Goal: Task Accomplishment & Management: Manage account settings

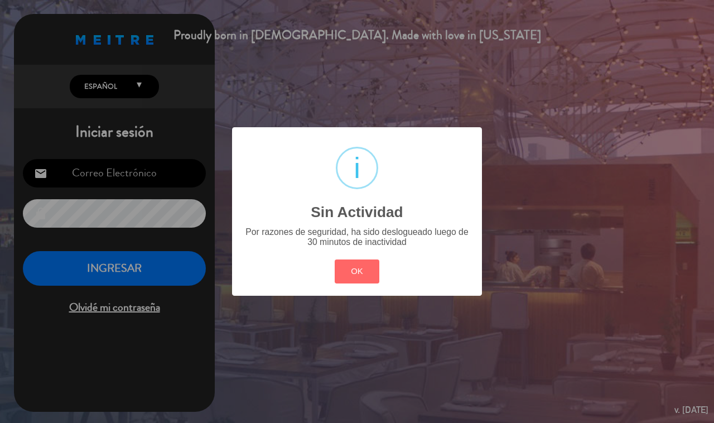
type input "[EMAIL_ADDRESS][DOMAIN_NAME]"
click at [364, 266] on button "OK" at bounding box center [357, 272] width 45 height 24
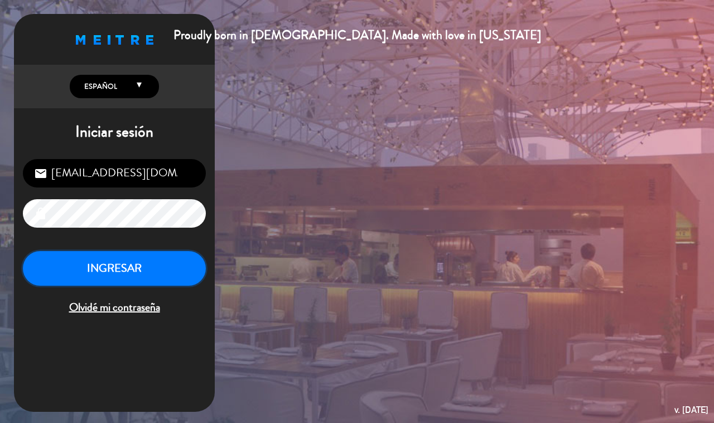
click at [160, 277] on button "INGRESAR" at bounding box center [114, 268] width 183 height 35
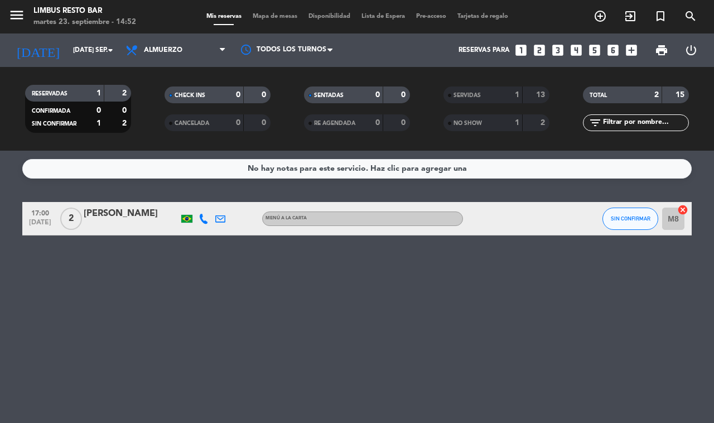
click at [275, 265] on div "No hay notas para este servicio. Haz clic para agregar una 17:00 [DATE] 2 [PERS…" at bounding box center [357, 287] width 714 height 272
click at [301, 330] on div "No hay notas para este servicio. Haz clic para agregar una 17:00 [DATE] 2 [PERS…" at bounding box center [357, 287] width 714 height 272
click at [98, 46] on input "[DATE] sep." at bounding box center [112, 50] width 89 height 19
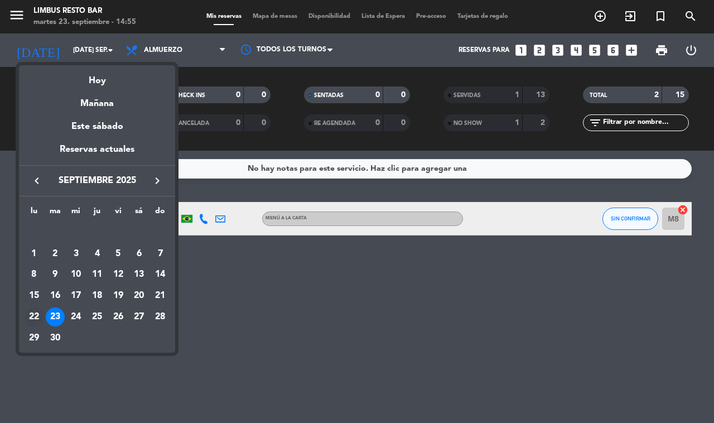
click at [29, 310] on div "22" at bounding box center [34, 317] width 19 height 19
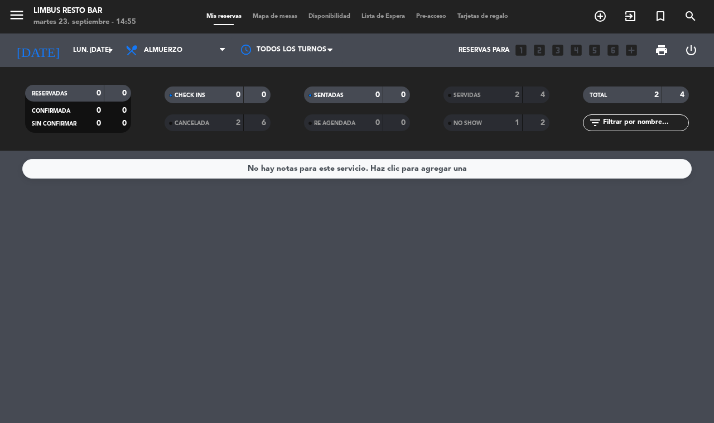
click at [497, 92] on div "SERVIDAS" at bounding box center [472, 95] width 51 height 13
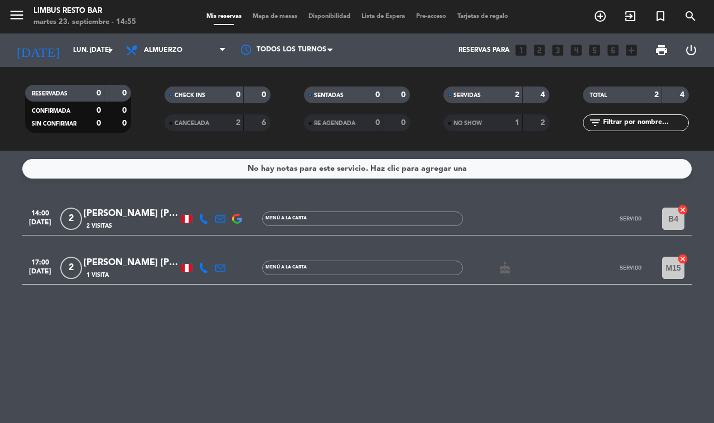
click at [199, 218] on icon at bounding box center [204, 219] width 10 height 10
click at [210, 198] on span "content_paste" at bounding box center [214, 202] width 8 height 8
click at [199, 264] on icon at bounding box center [204, 268] width 10 height 10
click at [213, 248] on span "content_paste" at bounding box center [217, 250] width 8 height 8
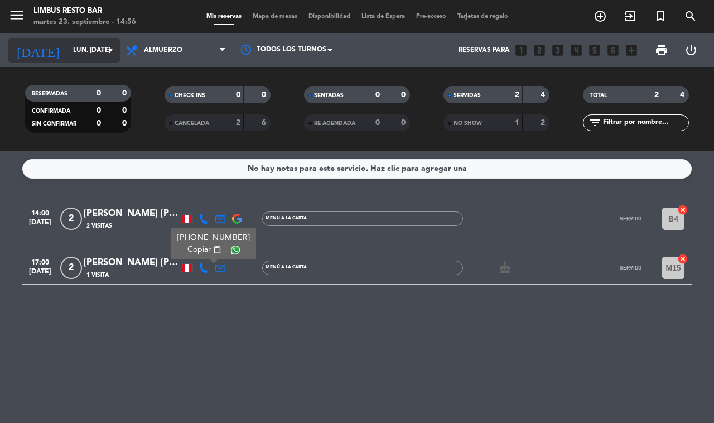
click at [85, 50] on input "lun. [DATE]" at bounding box center [112, 50] width 89 height 19
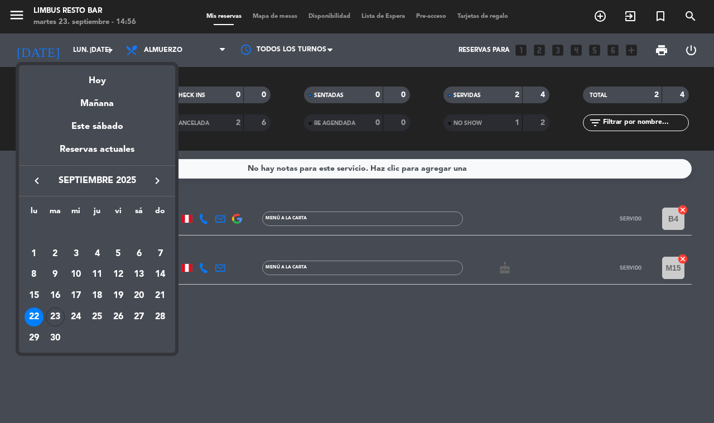
click at [193, 41] on div at bounding box center [357, 211] width 714 height 423
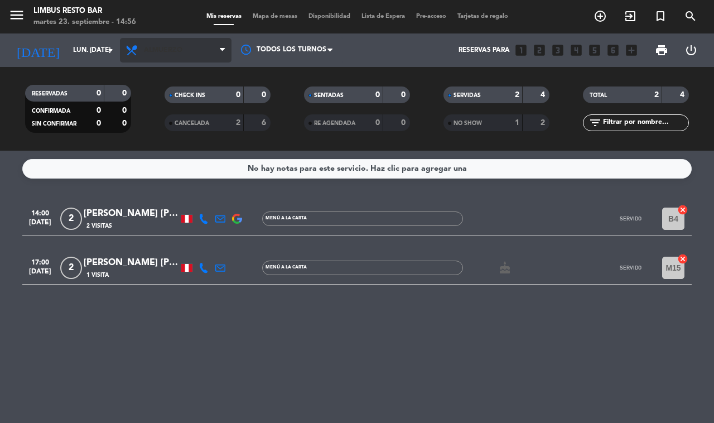
click at [181, 57] on span "Almuerzo" at bounding box center [176, 50] width 112 height 25
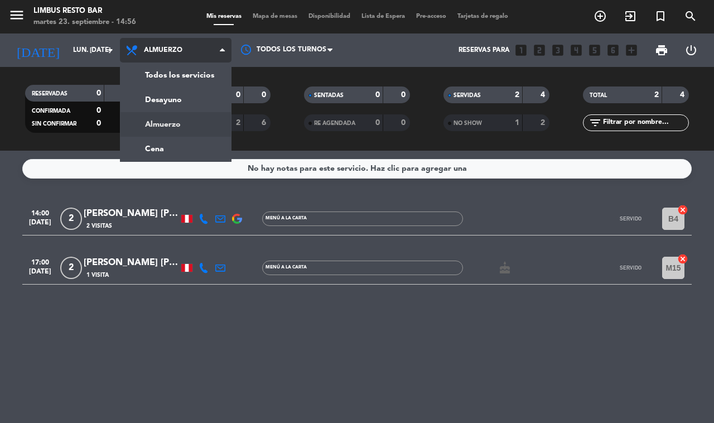
click at [187, 70] on div "menu Limbus Resto Bar martes 23. septiembre - 14:56 Mis reservas Mapa de mesas …" at bounding box center [357, 75] width 714 height 151
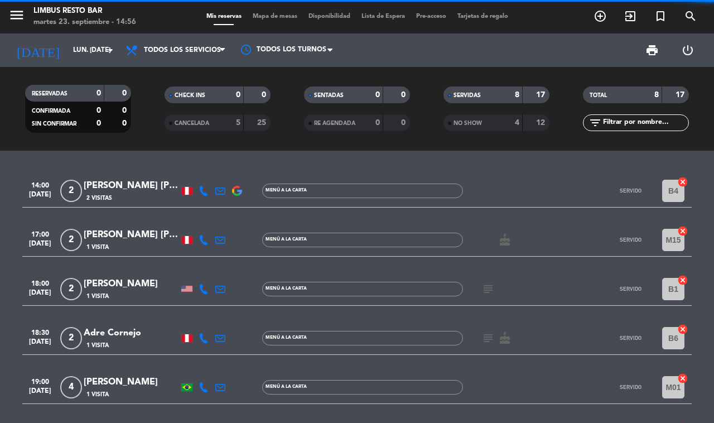
click at [511, 97] on div "8" at bounding box center [509, 95] width 22 height 13
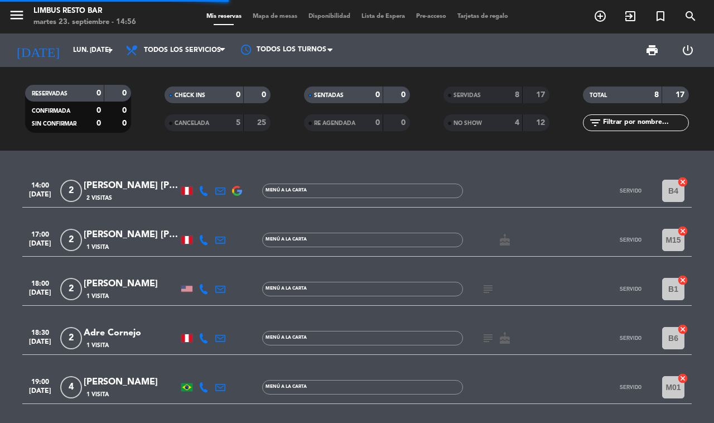
click at [203, 188] on icon at bounding box center [204, 191] width 10 height 10
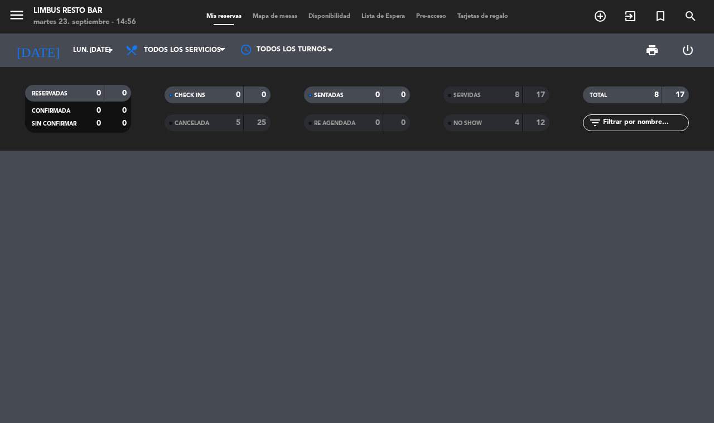
click at [495, 97] on div "SERVIDAS" at bounding box center [472, 95] width 51 height 13
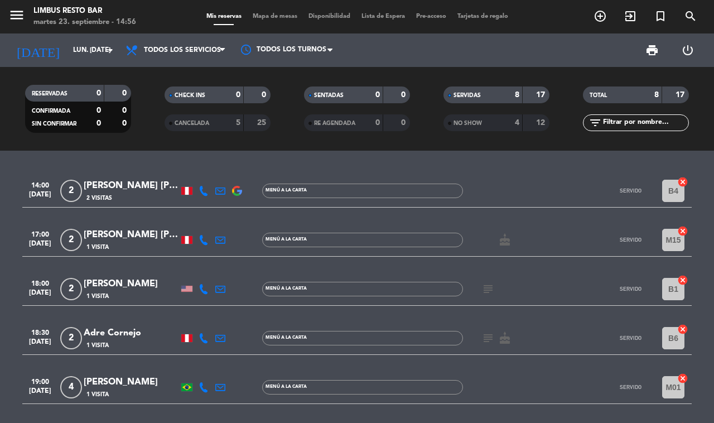
click at [201, 186] on icon at bounding box center [204, 191] width 10 height 10
click at [210, 170] on span "content_paste" at bounding box center [214, 174] width 8 height 8
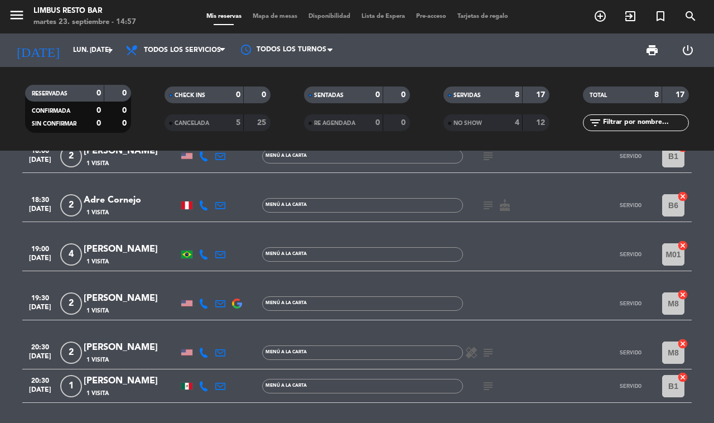
scroll to position [134, 0]
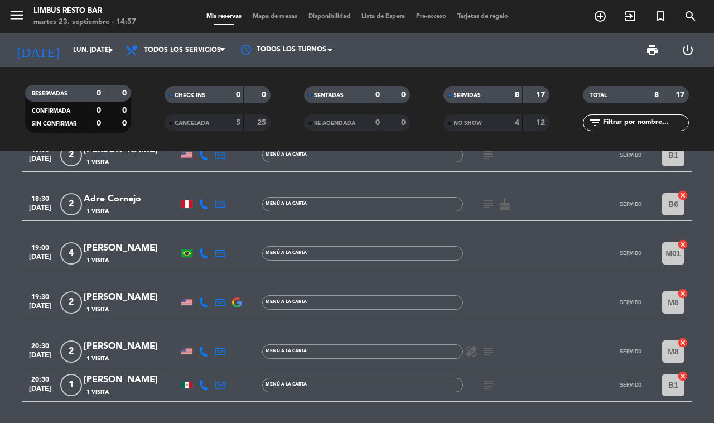
click at [201, 201] on icon at bounding box center [204, 204] width 10 height 10
click at [213, 183] on span "content_paste" at bounding box center [217, 184] width 8 height 8
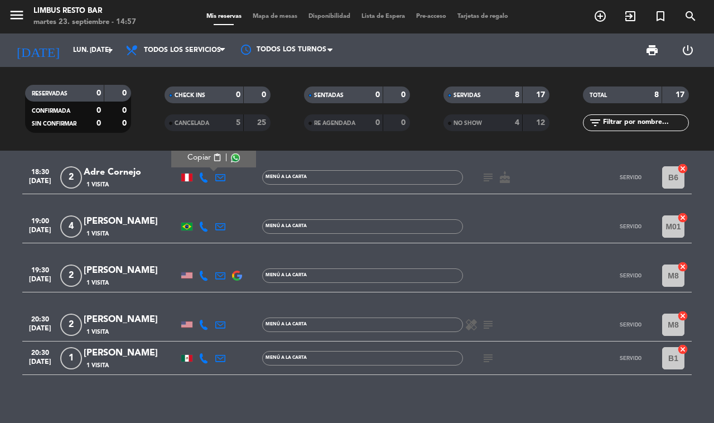
click at [271, 351] on div "MENÚ A LA CARTA" at bounding box center [362, 358] width 201 height 15
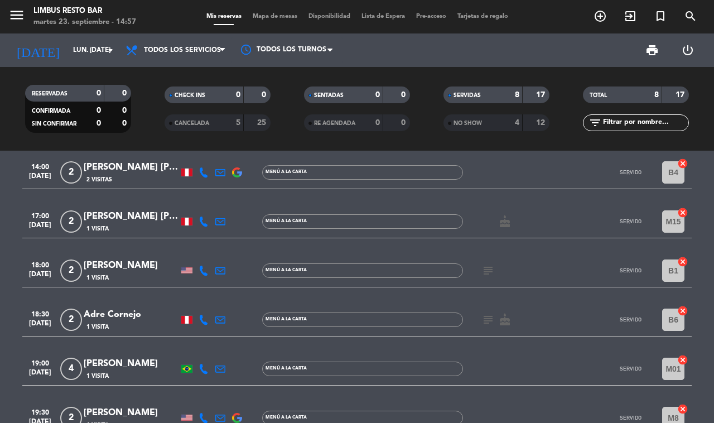
scroll to position [0, 0]
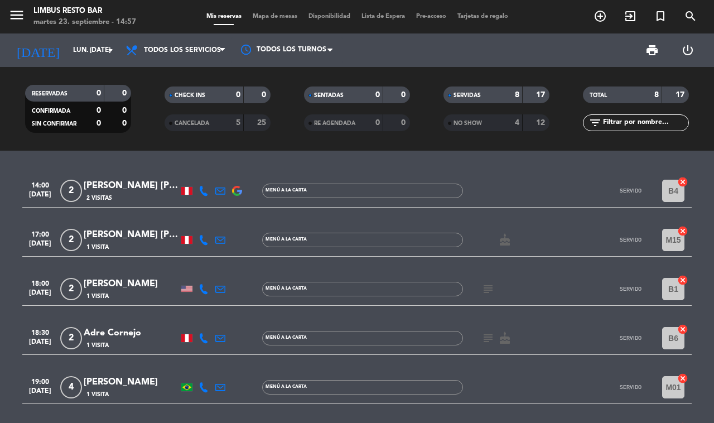
click at [504, 98] on div "8" at bounding box center [509, 95] width 22 height 13
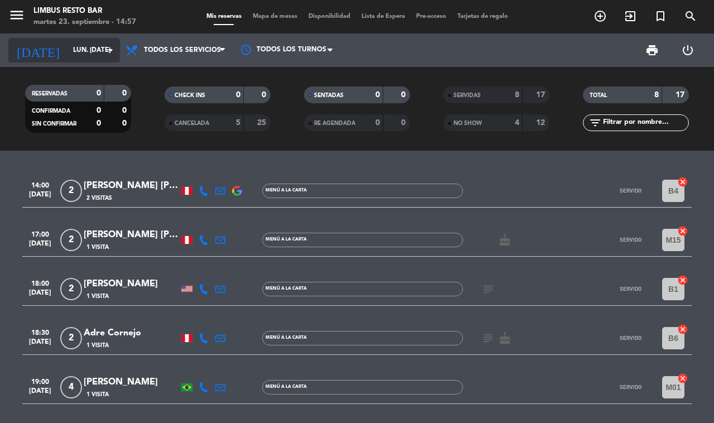
click at [79, 50] on input "lun. [DATE]" at bounding box center [112, 50] width 89 height 19
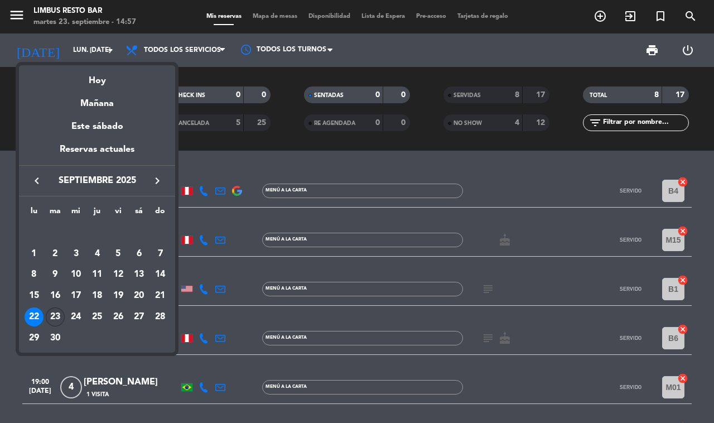
click at [54, 313] on div "23" at bounding box center [55, 317] width 19 height 19
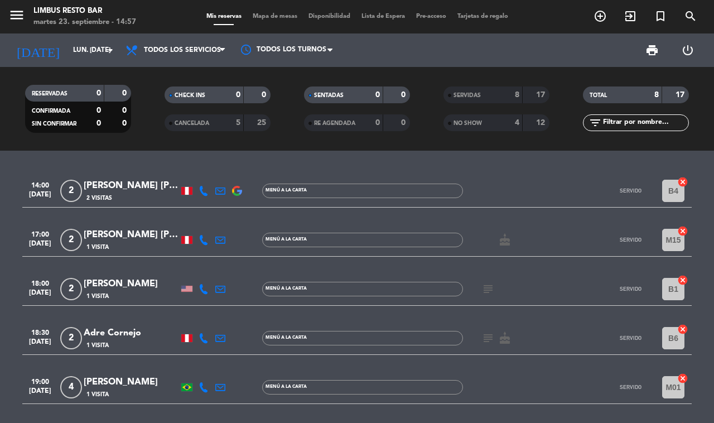
type input "[DATE] sep."
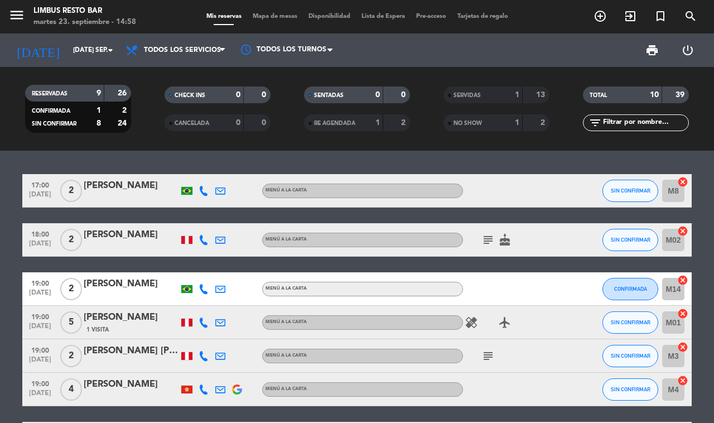
click at [561, 358] on div "subject" at bounding box center [513, 355] width 100 height 33
click at [204, 193] on icon at bounding box center [204, 191] width 10 height 10
click at [227, 171] on span at bounding box center [231, 174] width 9 height 9
click at [201, 237] on icon at bounding box center [204, 240] width 10 height 10
click at [231, 219] on span at bounding box center [235, 222] width 9 height 9
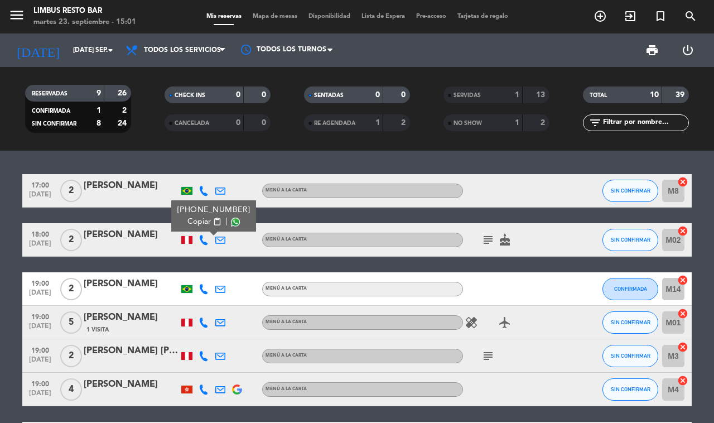
click at [199, 288] on icon at bounding box center [204, 289] width 10 height 10
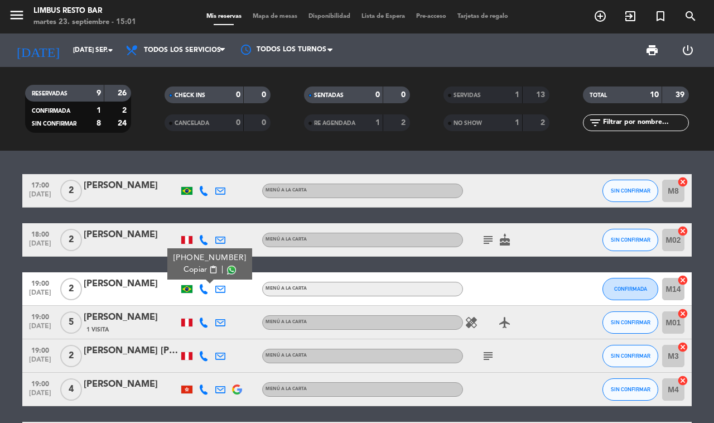
click at [227, 266] on span at bounding box center [231, 270] width 9 height 9
click at [204, 319] on icon at bounding box center [204, 323] width 10 height 10
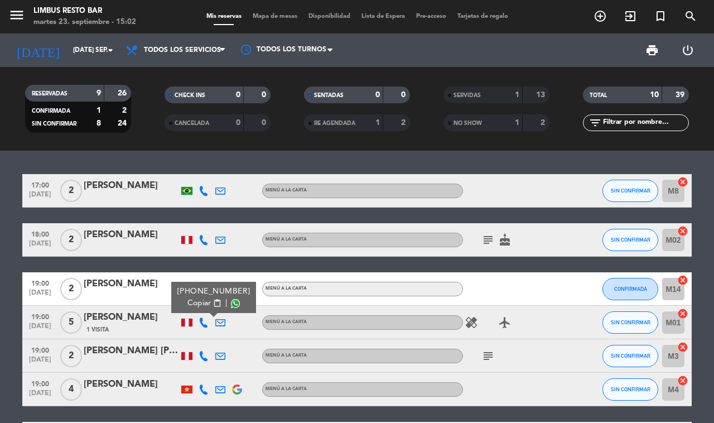
click at [231, 300] on span at bounding box center [235, 303] width 9 height 9
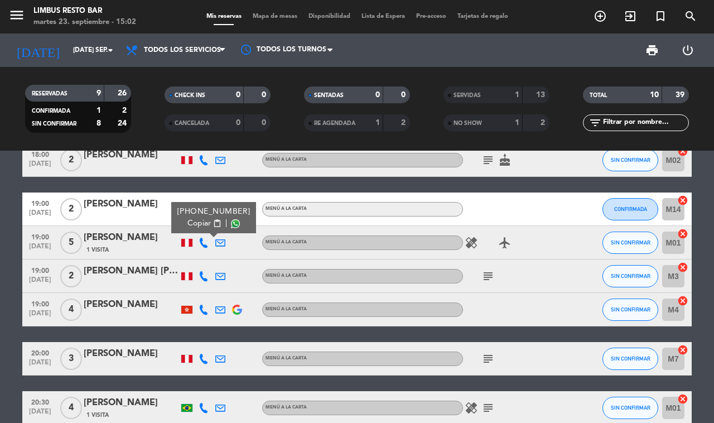
click at [201, 275] on icon at bounding box center [204, 276] width 10 height 10
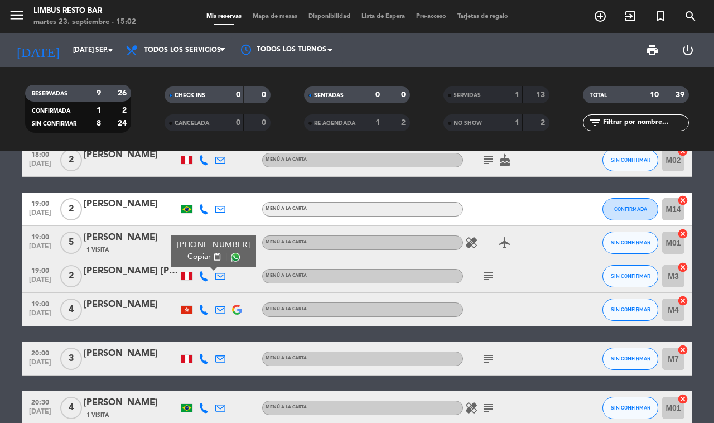
click at [231, 254] on span at bounding box center [235, 257] width 9 height 9
click at [184, 306] on div at bounding box center [186, 310] width 11 height 8
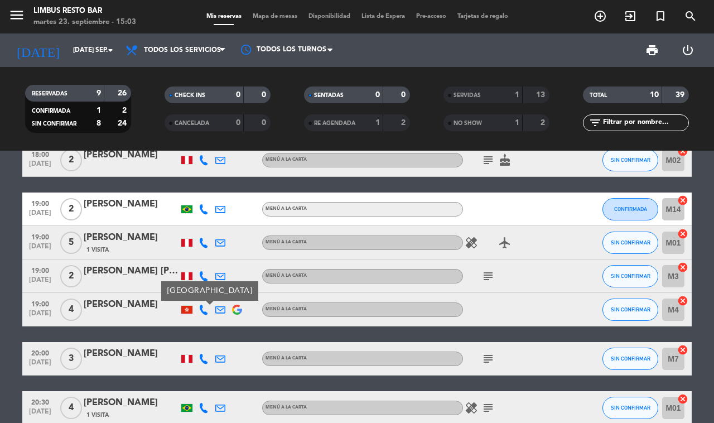
click at [204, 305] on icon at bounding box center [204, 310] width 10 height 10
click at [229, 286] on span at bounding box center [233, 290] width 9 height 9
click at [185, 286] on span "Copiar" at bounding box center [196, 291] width 23 height 12
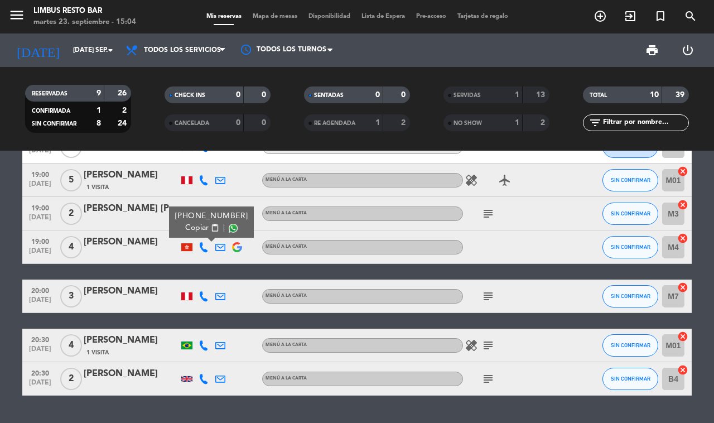
scroll to position [146, 0]
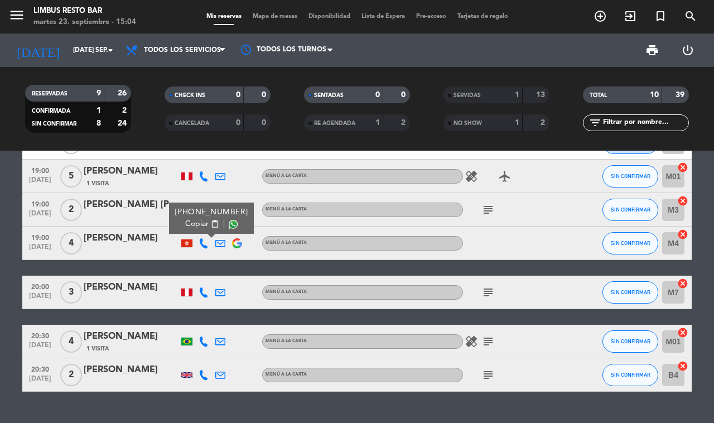
click at [204, 291] on icon at bounding box center [204, 292] width 10 height 10
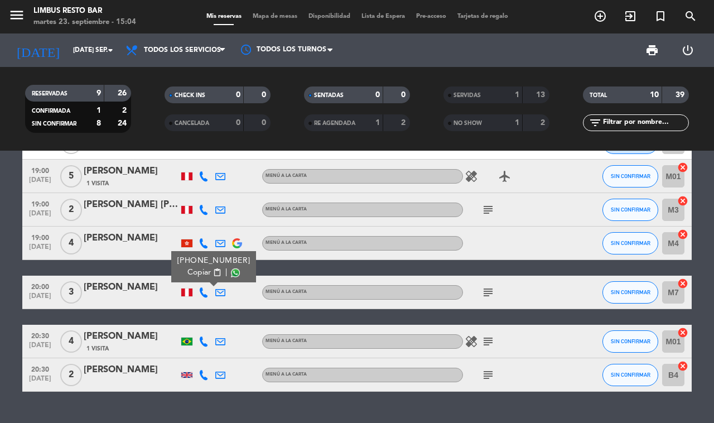
click at [231, 268] on span at bounding box center [235, 272] width 9 height 9
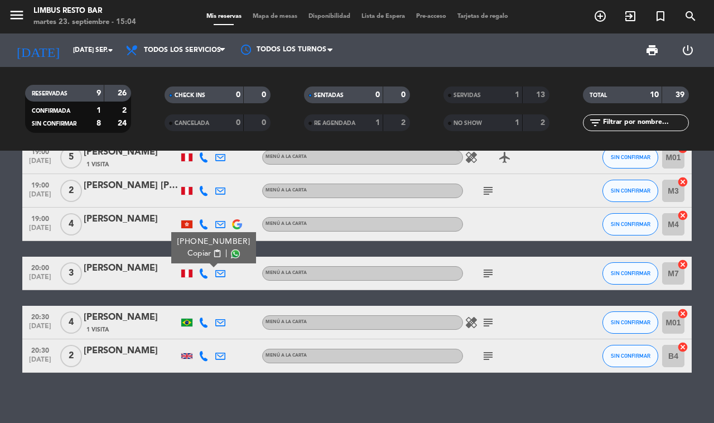
click at [201, 318] on icon at bounding box center [204, 323] width 10 height 10
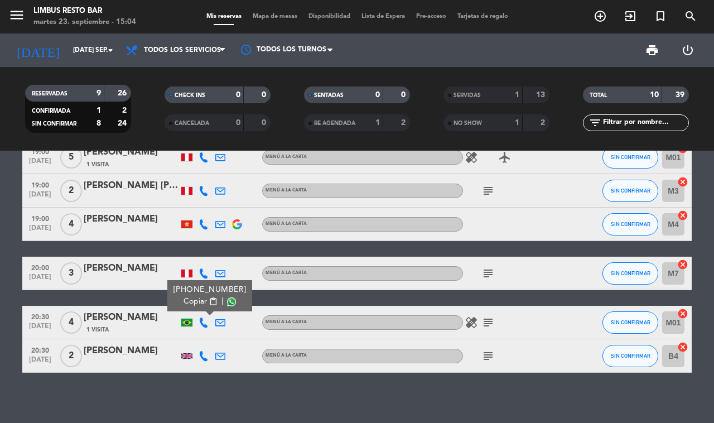
click at [227, 297] on span at bounding box center [231, 301] width 9 height 9
click at [203, 351] on icon at bounding box center [204, 356] width 10 height 10
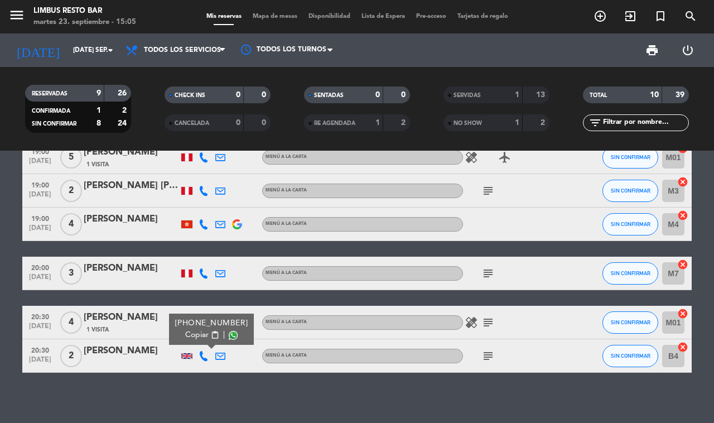
click at [195, 333] on span "Copiar" at bounding box center [196, 335] width 23 height 12
click at [188, 353] on div at bounding box center [186, 356] width 11 height 6
click at [203, 351] on icon at bounding box center [204, 356] width 10 height 10
click at [229, 332] on span at bounding box center [233, 335] width 9 height 9
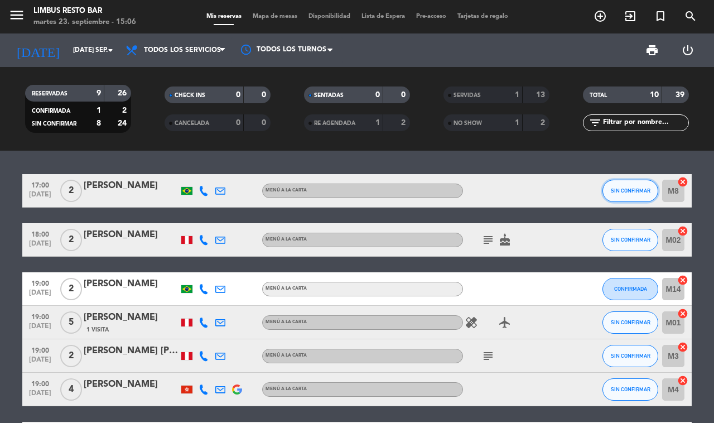
click at [632, 190] on span "SIN CONFIRMAR" at bounding box center [631, 191] width 40 height 6
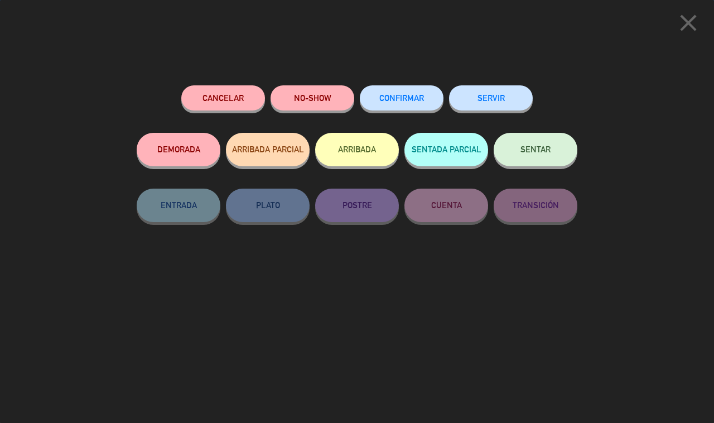
click at [397, 96] on span "CONFIRMAR" at bounding box center [402, 97] width 45 height 9
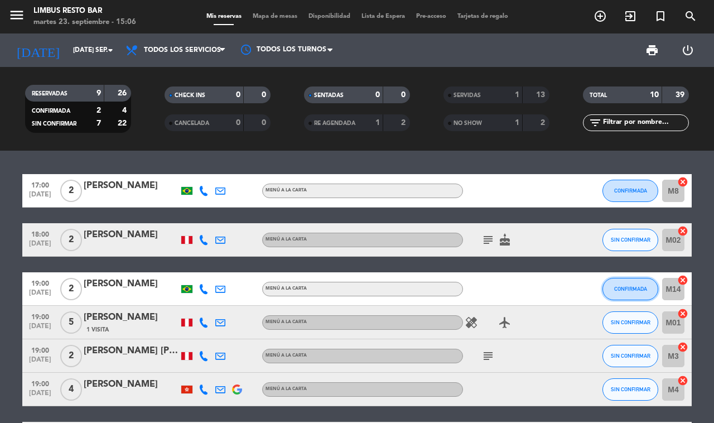
click at [634, 286] on span "CONFIRMADA" at bounding box center [631, 289] width 33 height 6
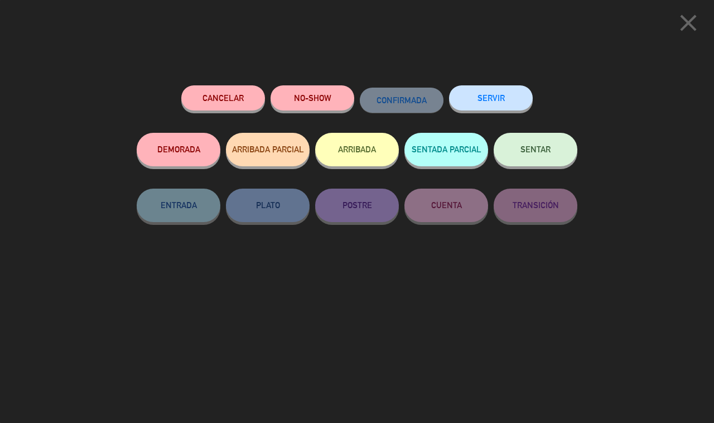
click at [691, 22] on icon "close" at bounding box center [689, 23] width 28 height 28
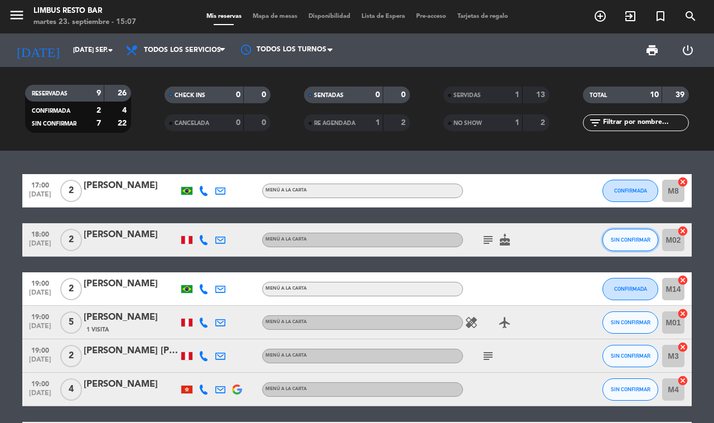
click at [639, 247] on button "SIN CONFIRMAR" at bounding box center [631, 240] width 56 height 22
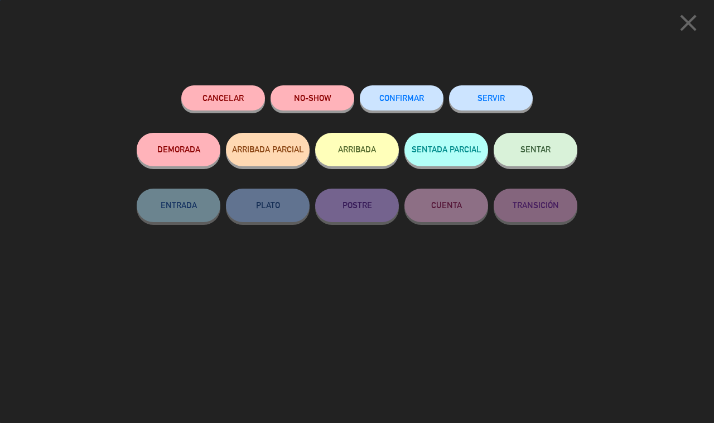
click at [388, 102] on span "CONFIRMAR" at bounding box center [402, 97] width 45 height 9
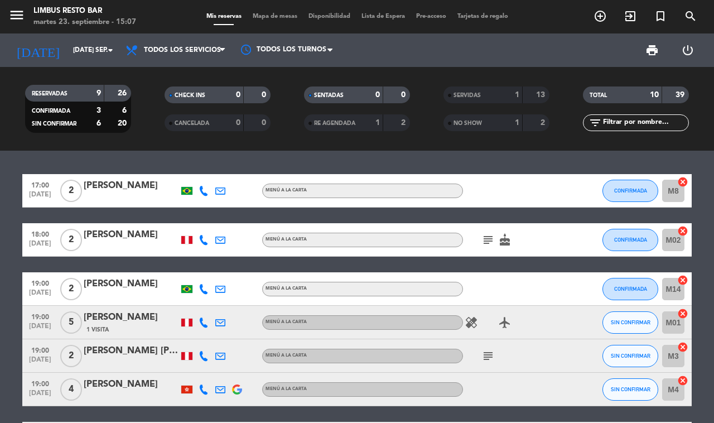
click at [486, 237] on icon "subject" at bounding box center [488, 239] width 13 height 13
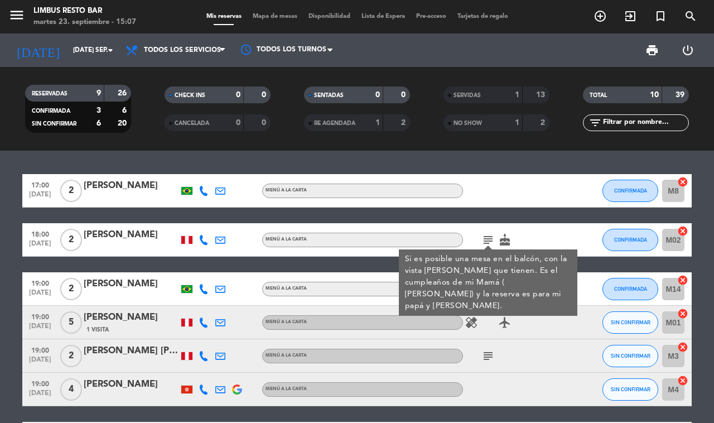
click at [483, 237] on icon "subject" at bounding box center [488, 239] width 13 height 13
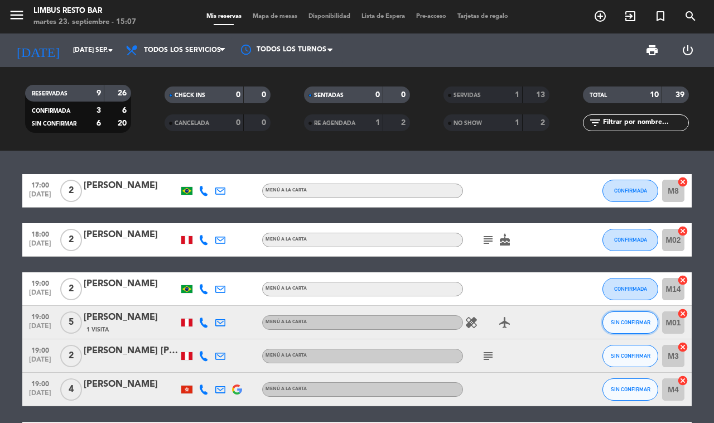
click at [632, 319] on span "SIN CONFIRMAR" at bounding box center [631, 322] width 40 height 6
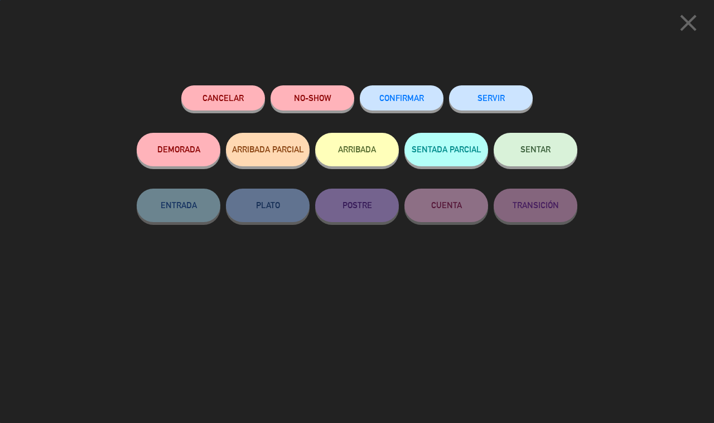
click at [408, 99] on span "CONFIRMAR" at bounding box center [402, 97] width 45 height 9
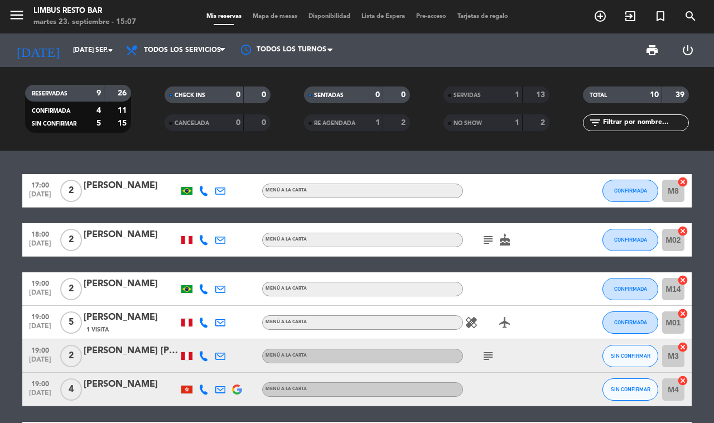
scroll to position [165, 0]
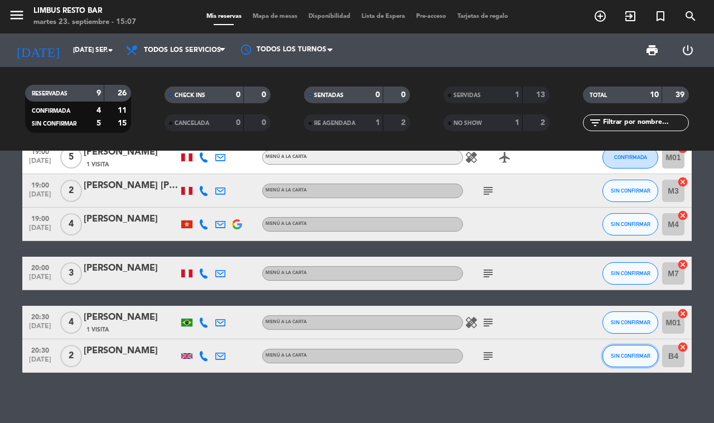
click at [642, 353] on span "SIN CONFIRMAR" at bounding box center [631, 356] width 40 height 6
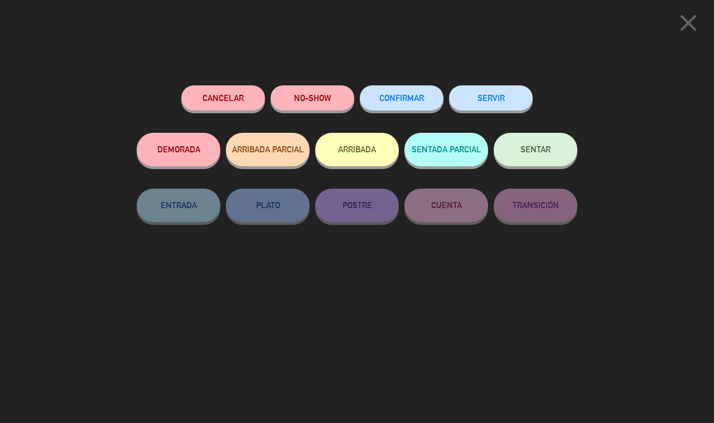
click at [412, 100] on span "CONFIRMAR" at bounding box center [402, 97] width 45 height 9
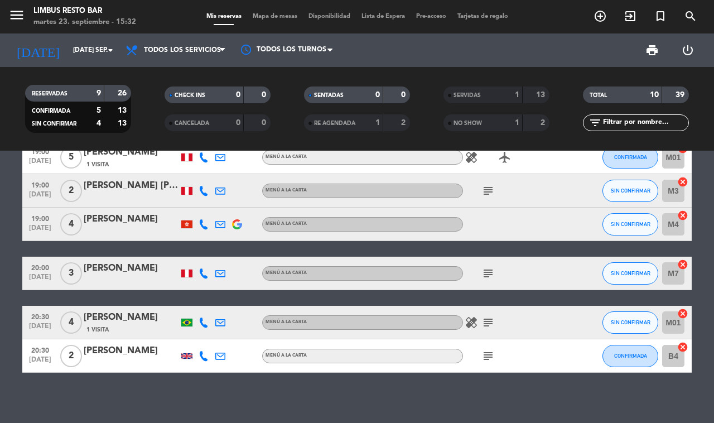
click at [600, 10] on icon "add_circle_outline" at bounding box center [600, 15] width 13 height 13
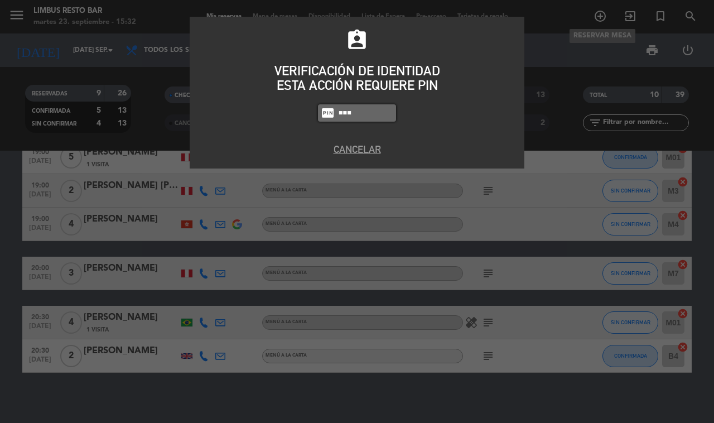
type input "8995"
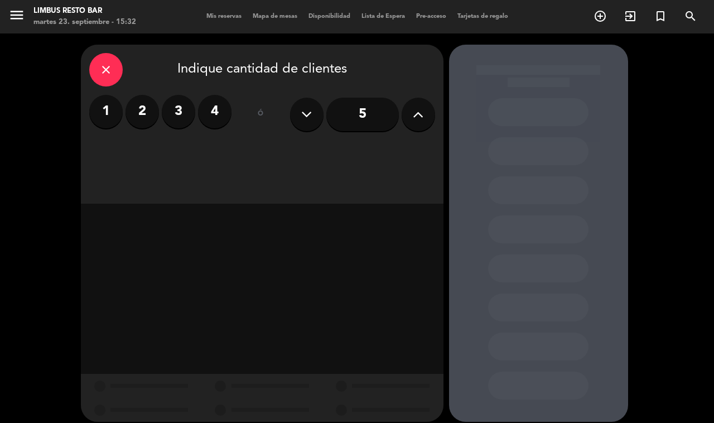
click at [140, 113] on label "2" at bounding box center [142, 111] width 33 height 33
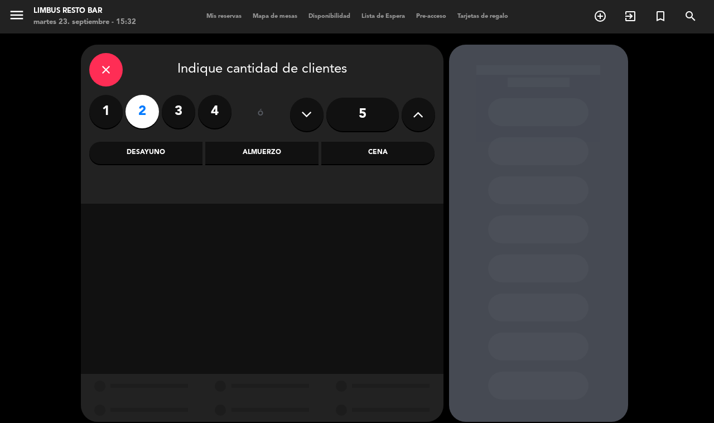
click at [177, 113] on label "3" at bounding box center [178, 111] width 33 height 33
click at [386, 153] on div "Cena" at bounding box center [377, 153] width 113 height 22
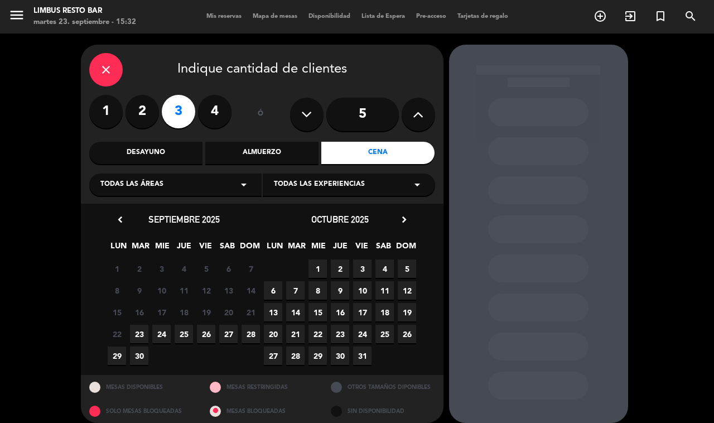
click at [136, 335] on span "23" at bounding box center [139, 334] width 18 height 18
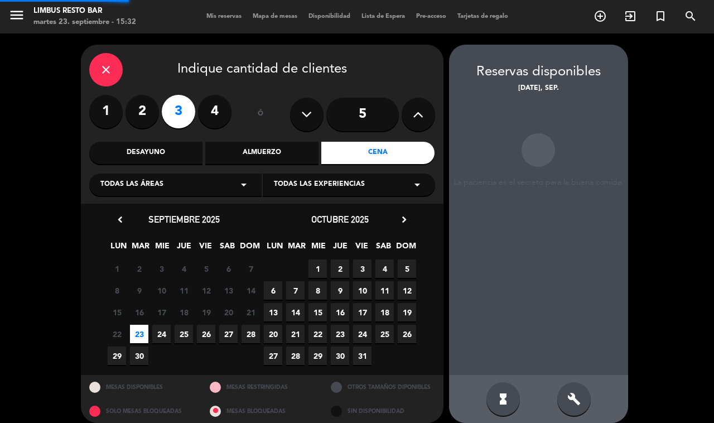
scroll to position [9, 0]
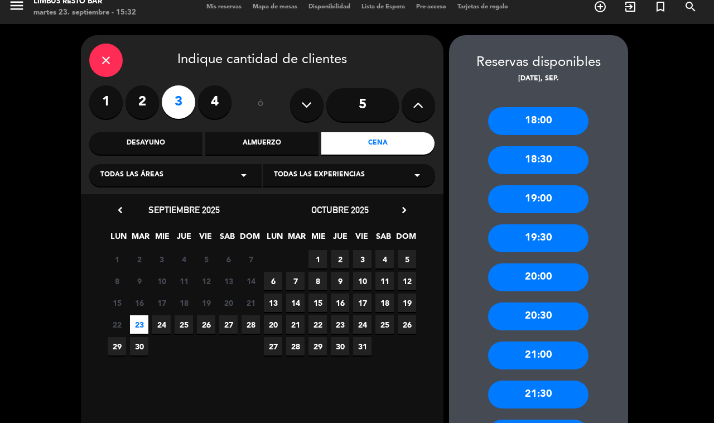
click at [562, 117] on div "18:00" at bounding box center [538, 121] width 100 height 28
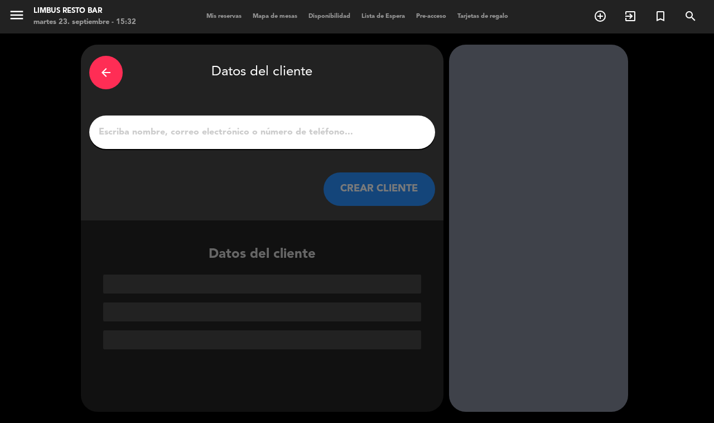
scroll to position [0, 0]
click at [352, 134] on input "1" at bounding box center [262, 132] width 329 height 16
click at [237, 137] on input "1" at bounding box center [262, 132] width 329 height 16
paste input "[PERSON_NAME] [PERSON_NAME]"
type input "[PERSON_NAME] [PERSON_NAME]"
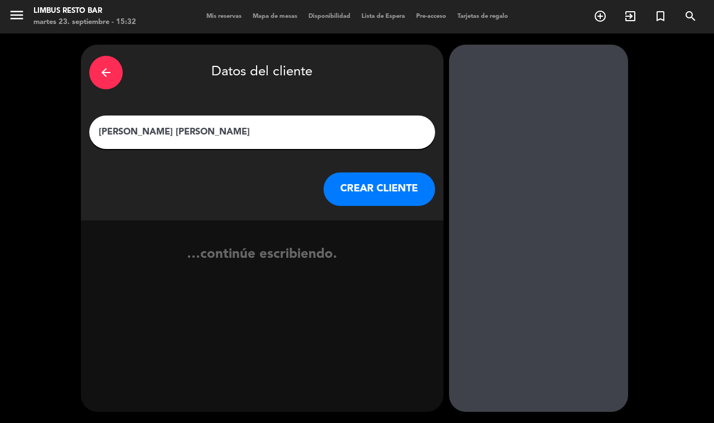
click at [397, 198] on button "CREAR CLIENTE" at bounding box center [380, 188] width 112 height 33
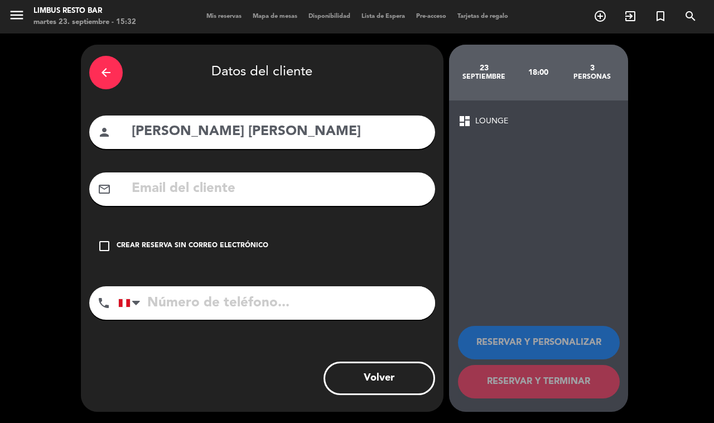
click at [219, 186] on input "text" at bounding box center [279, 188] width 296 height 23
paste input "[EMAIL_ADDRESS][DOMAIN_NAME]"
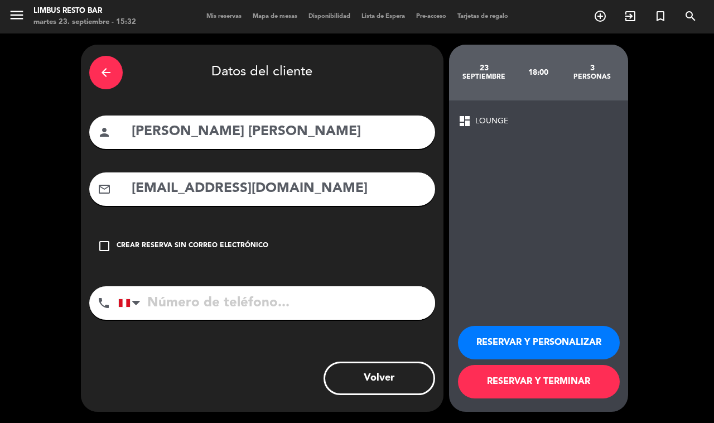
type input "[EMAIL_ADDRESS][DOMAIN_NAME]"
click at [338, 300] on input "tel" at bounding box center [276, 302] width 317 height 33
click at [246, 297] on input "tel" at bounding box center [276, 302] width 317 height 33
paste input "974406206"
type input "974406206"
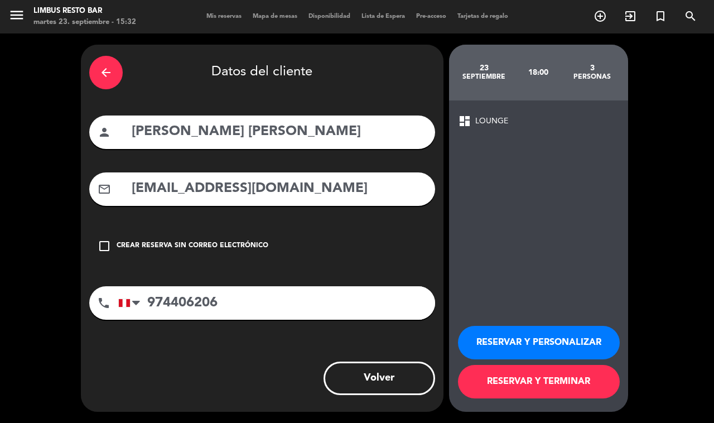
click at [551, 385] on button "RESERVAR Y TERMINAR" at bounding box center [539, 381] width 162 height 33
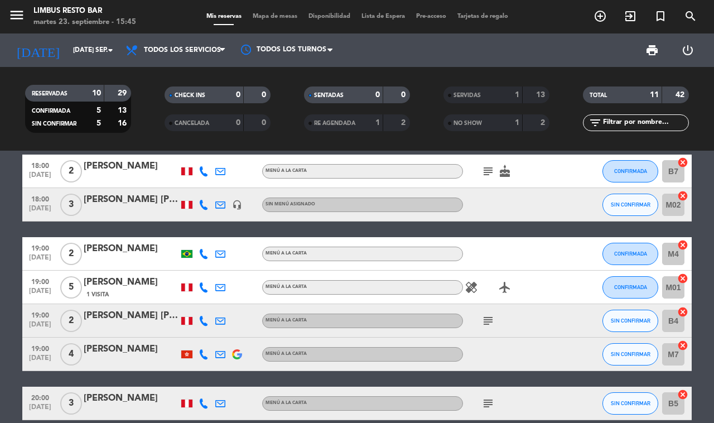
scroll to position [70, 0]
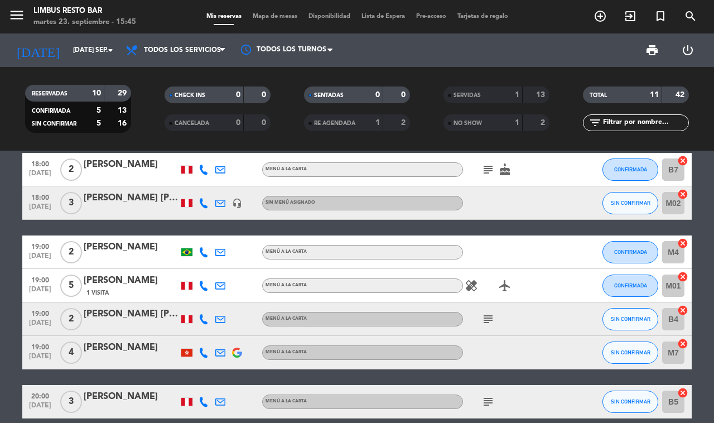
click at [202, 198] on icon at bounding box center [204, 203] width 10 height 10
click at [231, 181] on span at bounding box center [235, 185] width 9 height 9
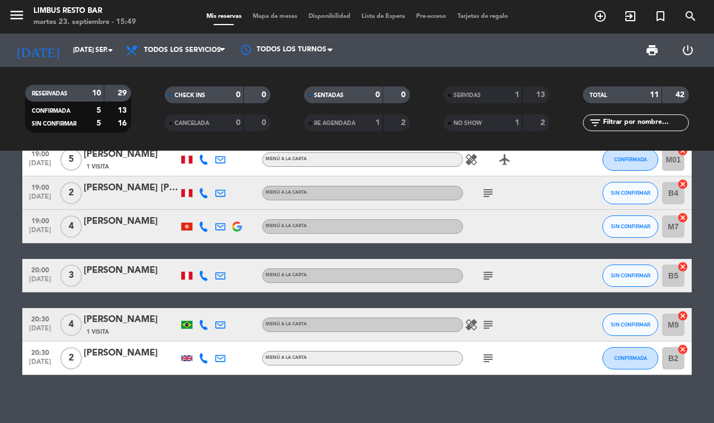
scroll to position [197, 0]
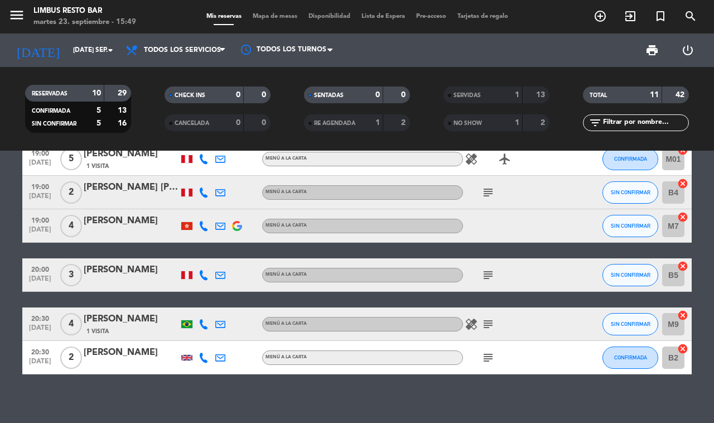
click at [203, 270] on icon at bounding box center [204, 275] width 10 height 10
click at [231, 251] on span at bounding box center [235, 255] width 9 height 9
click at [628, 321] on span "SIN CONFIRMAR" at bounding box center [631, 324] width 40 height 6
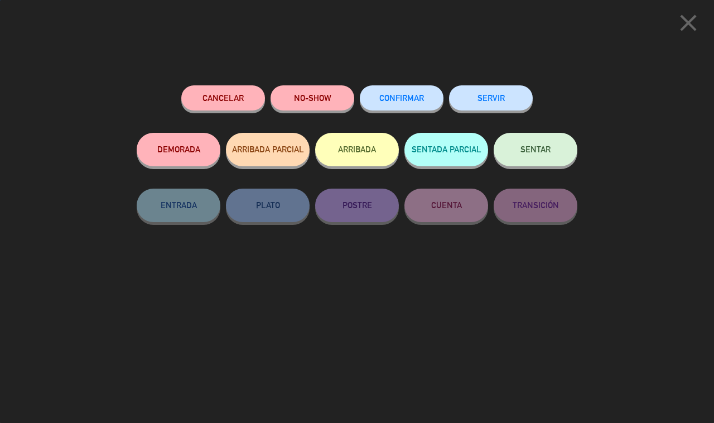
click at [229, 99] on button "Cancelar" at bounding box center [223, 97] width 84 height 25
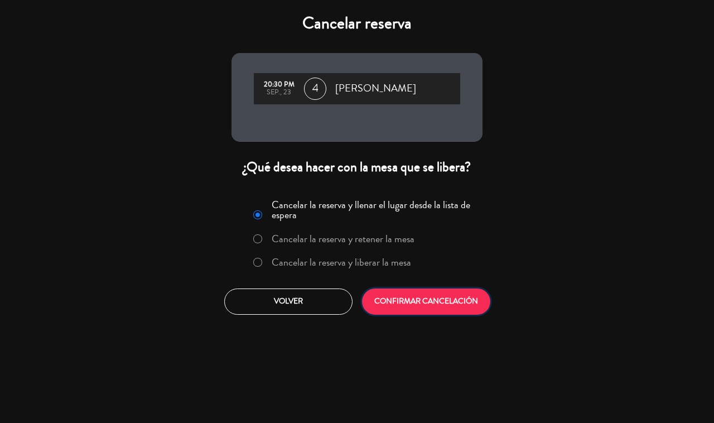
click at [433, 296] on button "CONFIRMAR CANCELACIÓN" at bounding box center [426, 302] width 128 height 26
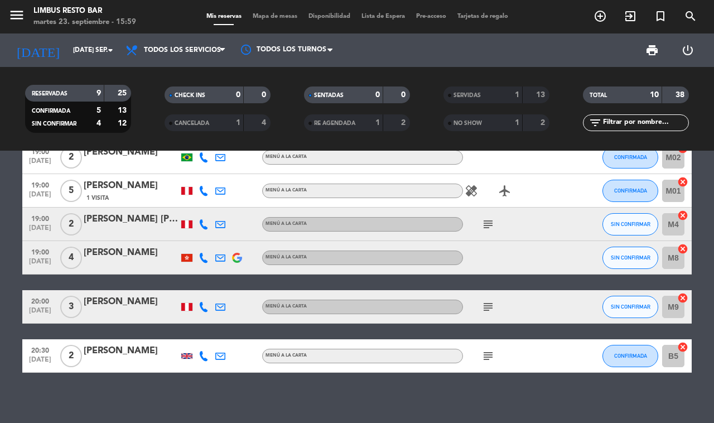
scroll to position [0, 0]
